Goal: Task Accomplishment & Management: Use online tool/utility

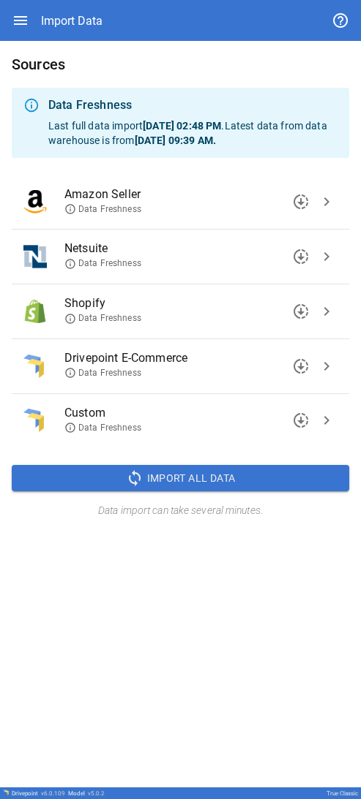
click at [72, 263] on icon at bounding box center [70, 264] width 12 height 12
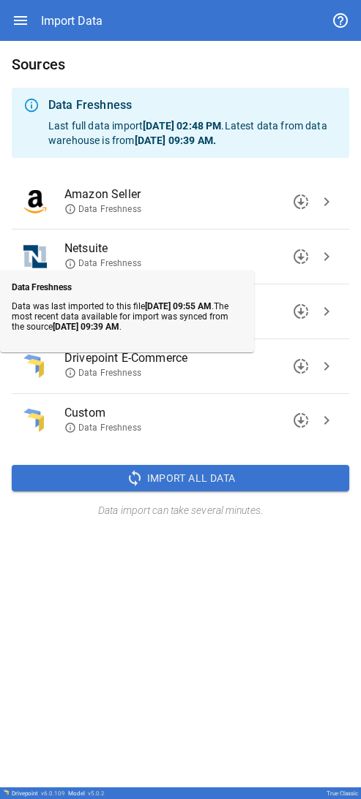
click at [143, 659] on div "Sources Data Freshness Last full data import [DATE] 02:48 PM . Latest data from…" at bounding box center [180, 414] width 361 height 747
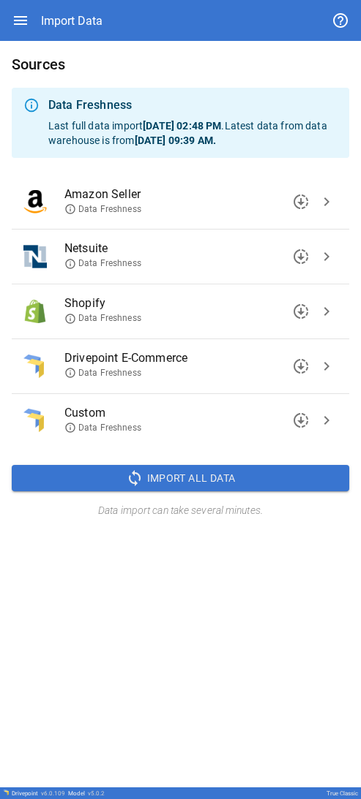
click at [75, 265] on icon at bounding box center [70, 264] width 12 height 12
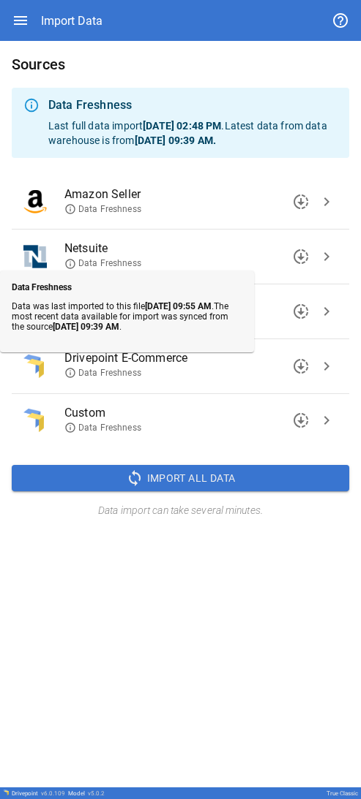
click at [184, 623] on div "Sources Data Freshness Last full data import [DATE] 02:48 PM . Latest data from…" at bounding box center [180, 414] width 361 height 747
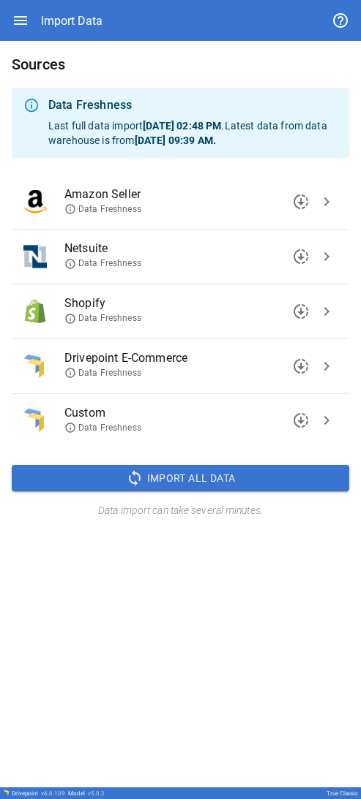
click at [296, 262] on span "downloading" at bounding box center [301, 257] width 18 height 18
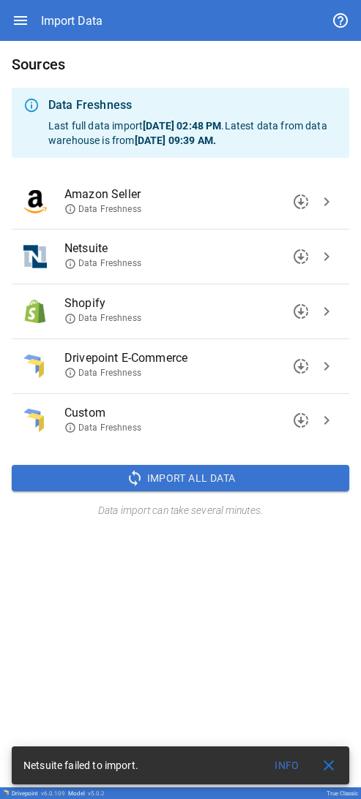
click at [286, 766] on button "Info" at bounding box center [286, 766] width 47 height 26
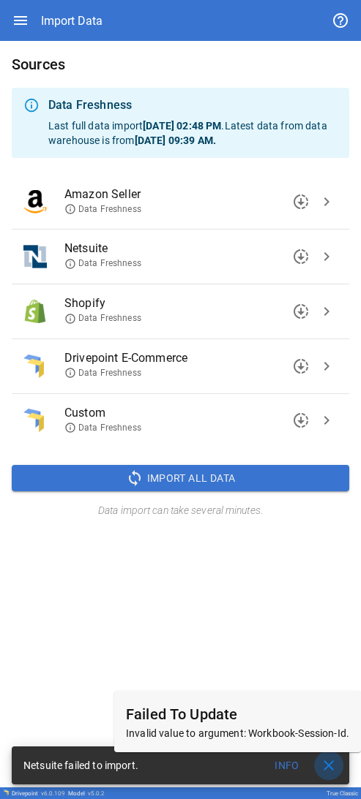
click at [333, 768] on span "close" at bounding box center [329, 766] width 18 height 18
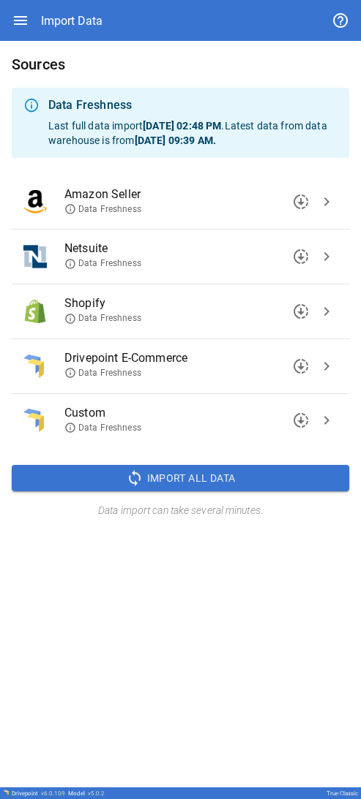
click at [73, 263] on icon at bounding box center [70, 264] width 12 height 12
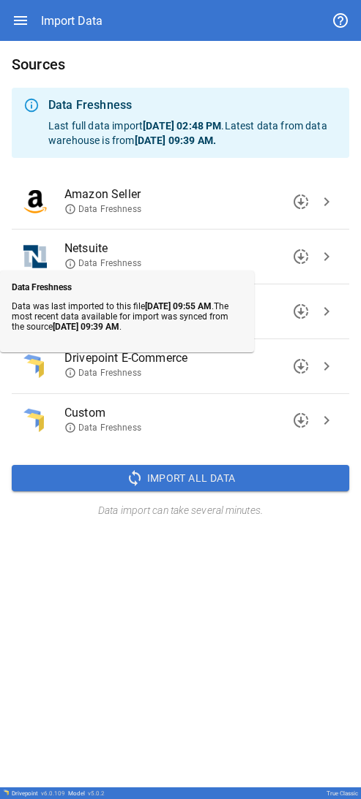
click at [143, 639] on div "Sources Data Freshness Last full data import [DATE] 02:48 PM . Latest data from…" at bounding box center [180, 414] width 361 height 747
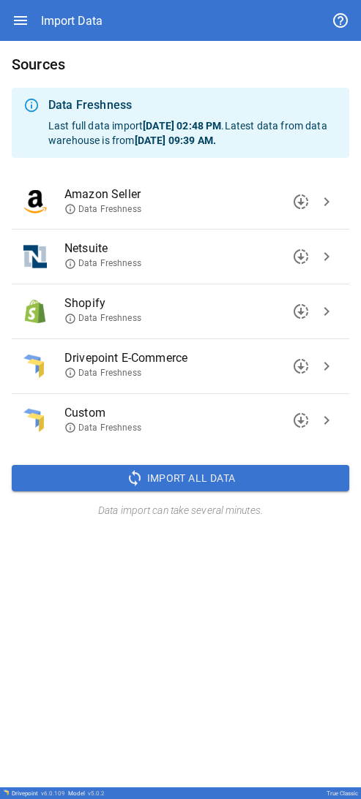
click at [301, 252] on span "downloading" at bounding box center [301, 257] width 18 height 18
click at [329, 421] on span "chevron_right" at bounding box center [326, 421] width 18 height 18
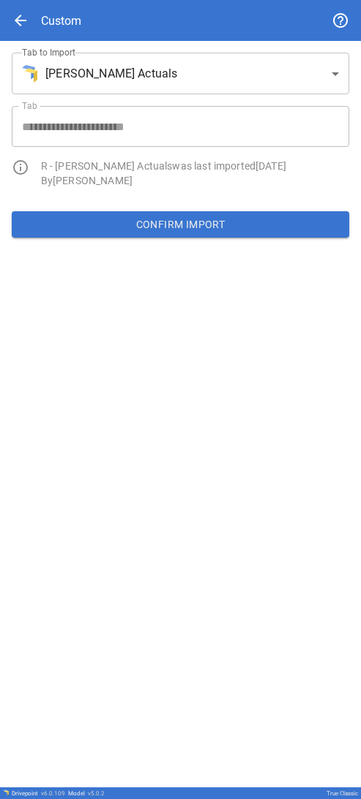
click at [137, 330] on div "**********" at bounding box center [180, 414] width 361 height 747
click at [152, 228] on button "Confirm Import" at bounding box center [180, 224] width 337 height 26
